Goal: Check status: Check status

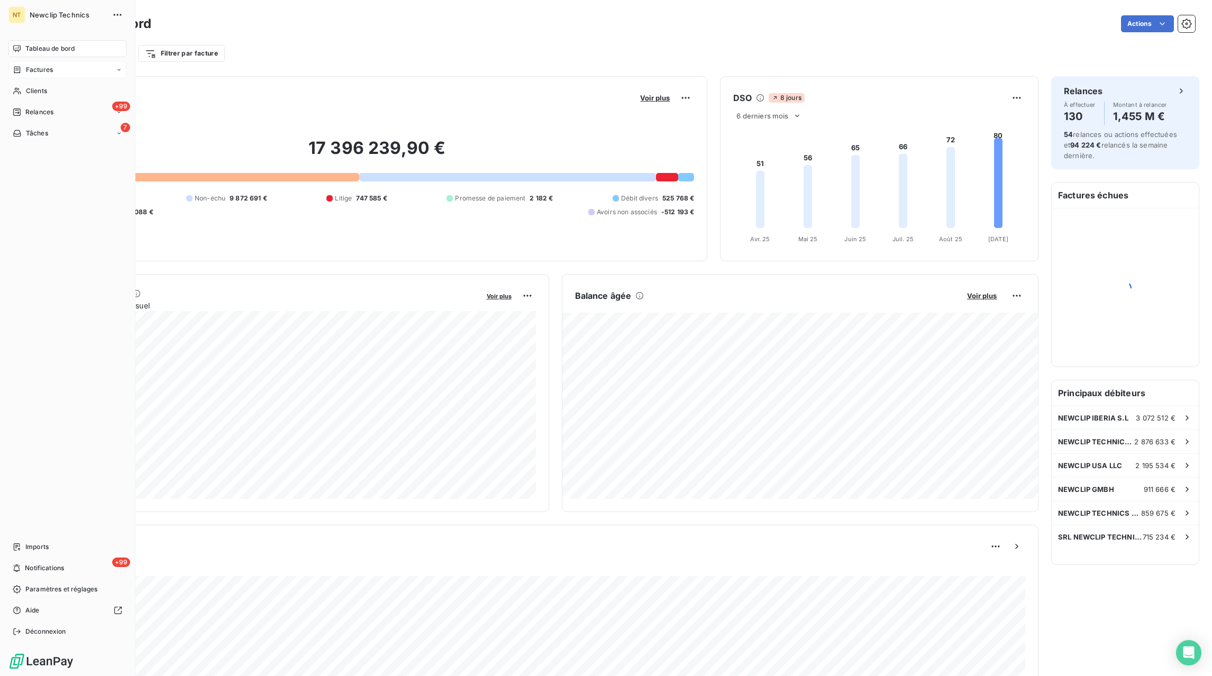
click at [41, 70] on span "Factures" at bounding box center [39, 70] width 27 height 10
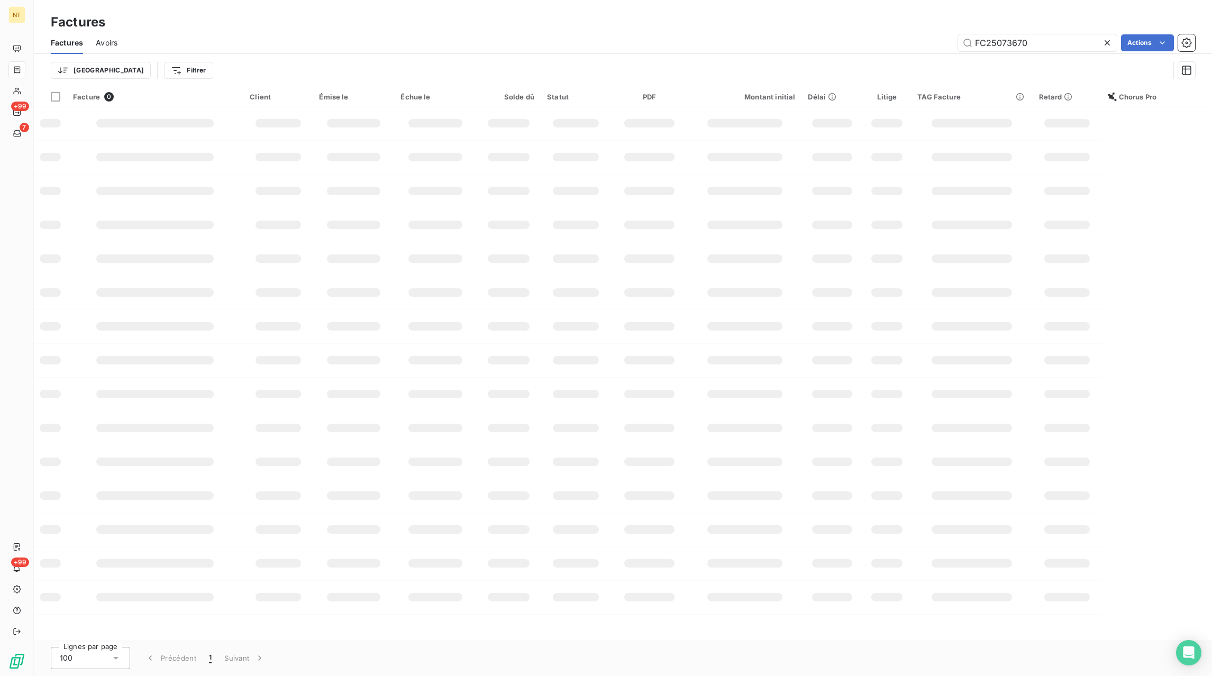
click at [1106, 43] on icon at bounding box center [1106, 42] width 5 height 5
click at [1096, 43] on input "text" at bounding box center [1037, 42] width 159 height 17
paste input "FC25043591"
type input "FC25043591"
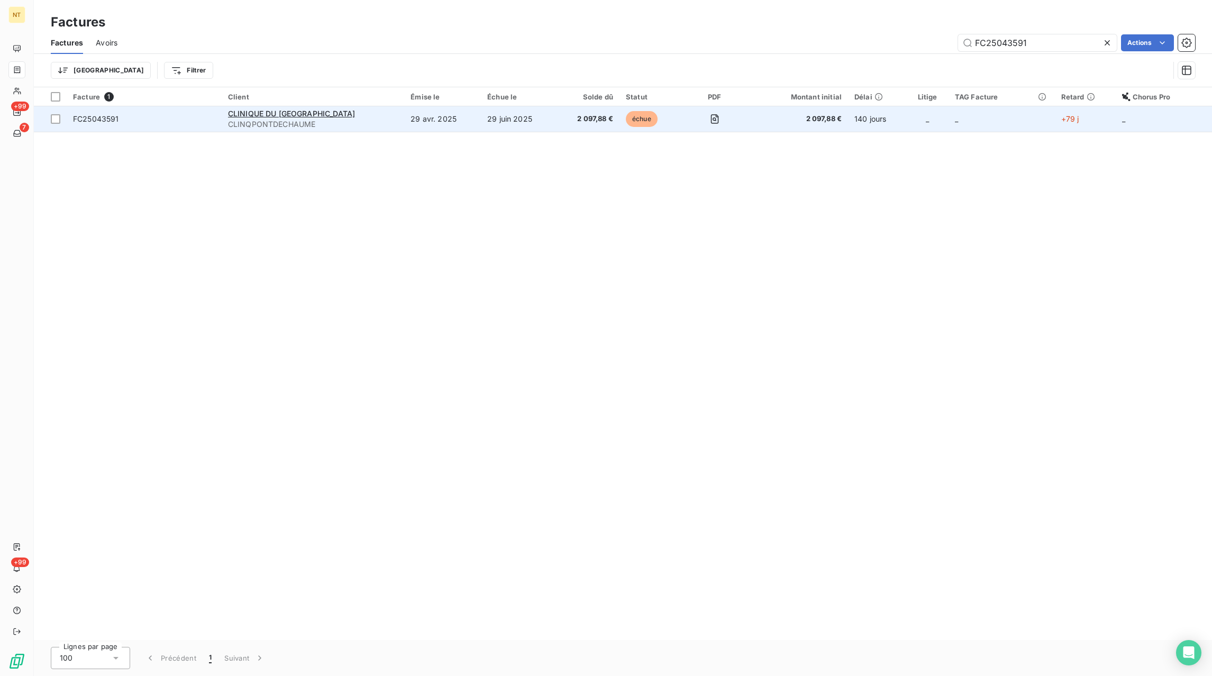
click at [472, 122] on td "29 avr. 2025" at bounding box center [442, 118] width 77 height 25
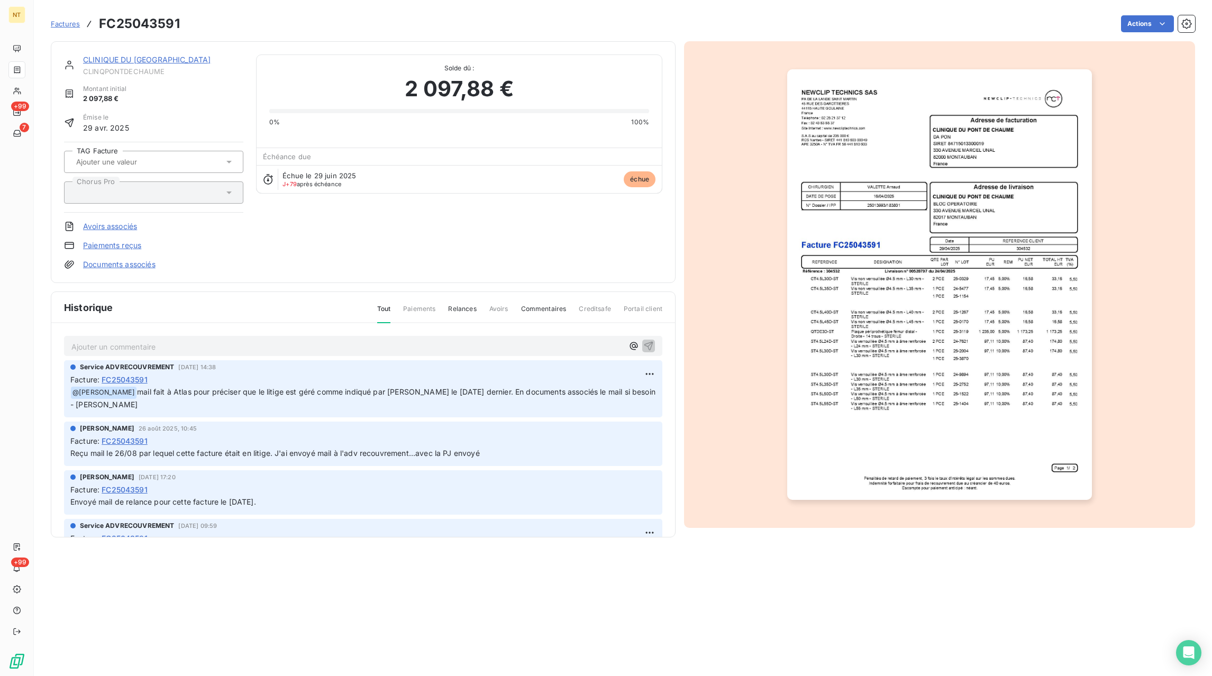
click at [183, 348] on p "Ajouter un commentaire ﻿" at bounding box center [347, 346] width 552 height 13
click at [187, 343] on p "Réponse de Mme" at bounding box center [347, 346] width 552 height 12
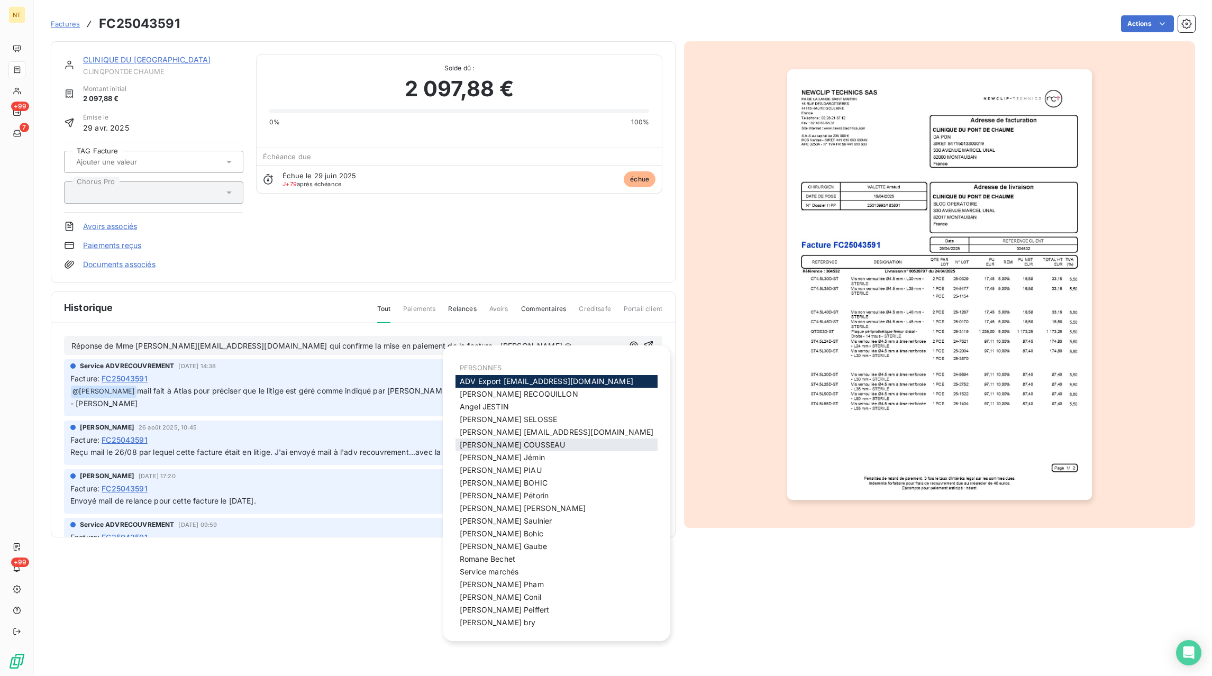
click at [543, 447] on div "[PERSON_NAME]" at bounding box center [556, 444] width 202 height 13
click at [530, 445] on span "[PERSON_NAME]" at bounding box center [512, 444] width 105 height 9
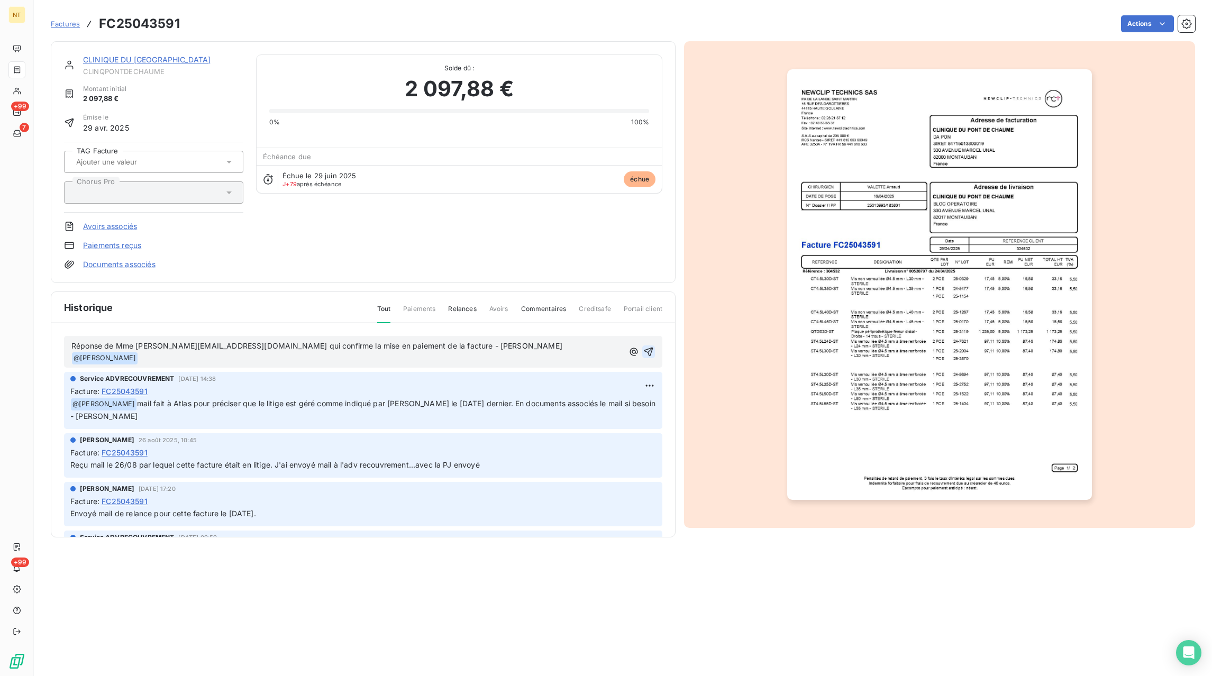
click at [648, 347] on icon "button" at bounding box center [648, 351] width 9 height 9
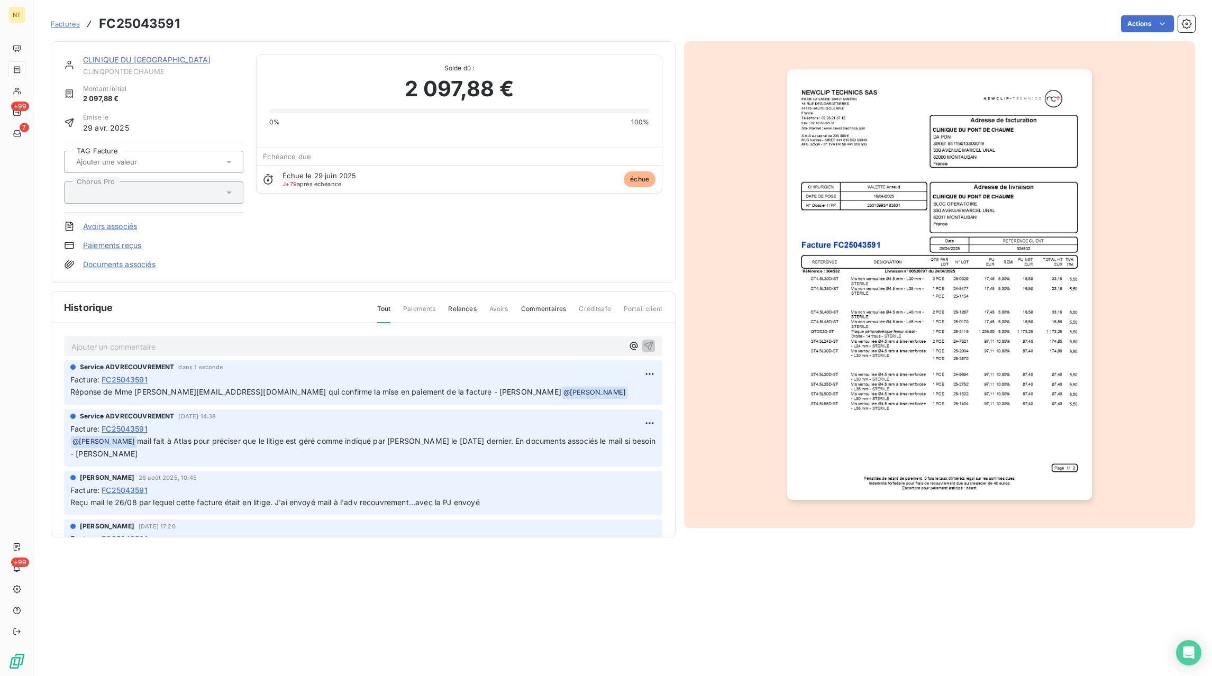
click at [129, 263] on link "Documents associés" at bounding box center [119, 264] width 72 height 11
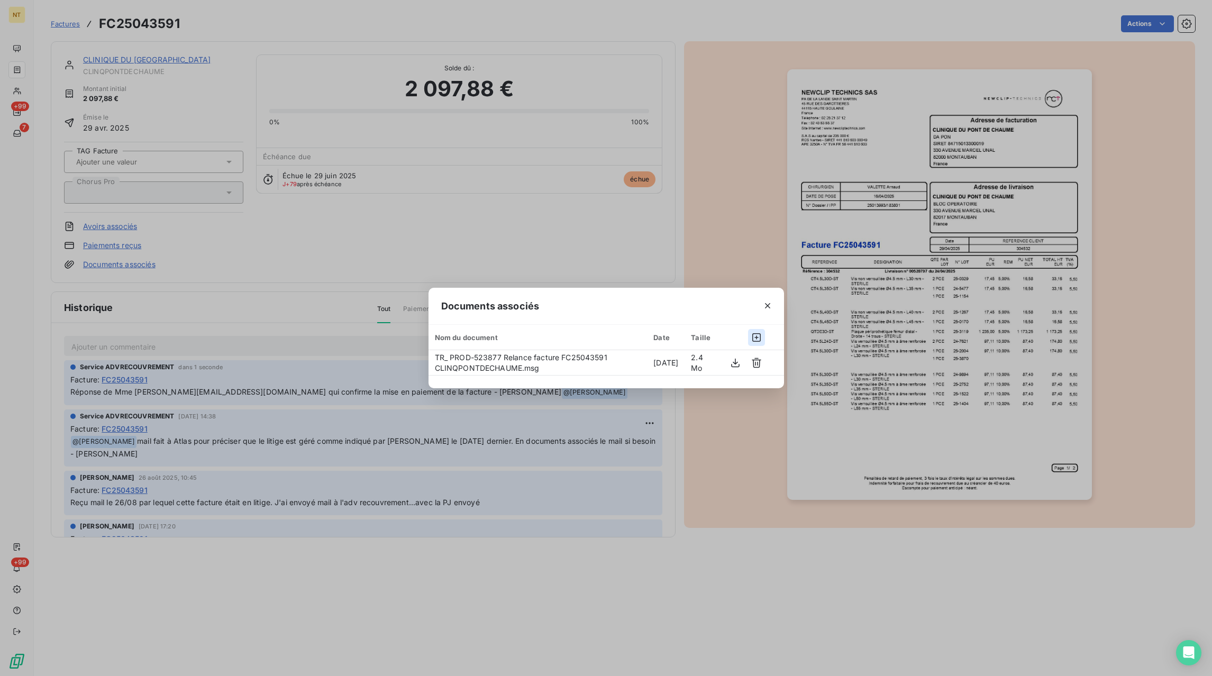
click at [754, 338] on icon "button" at bounding box center [756, 337] width 11 height 11
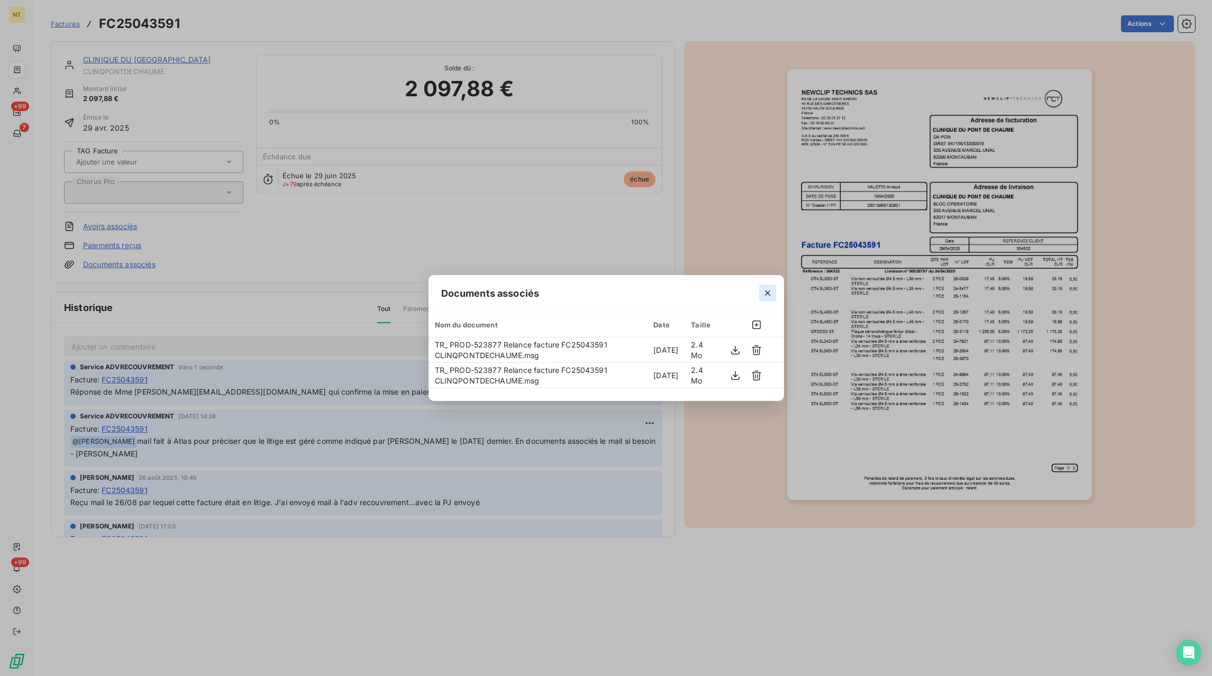
click at [770, 296] on icon "button" at bounding box center [767, 293] width 11 height 11
